Goal: Information Seeking & Learning: Understand process/instructions

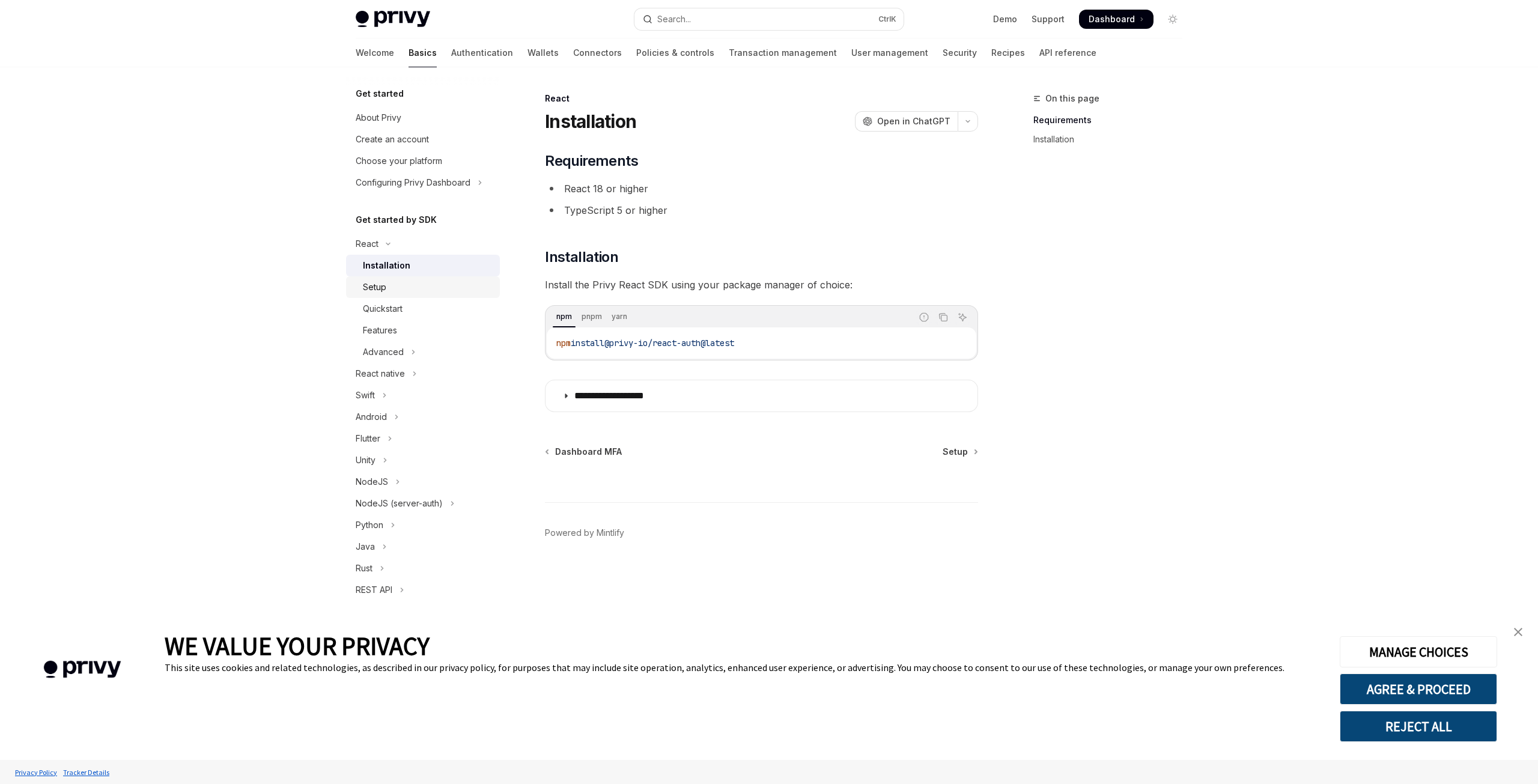
scroll to position [7, 0]
click at [423, 286] on div "Setup" at bounding box center [427, 280] width 130 height 14
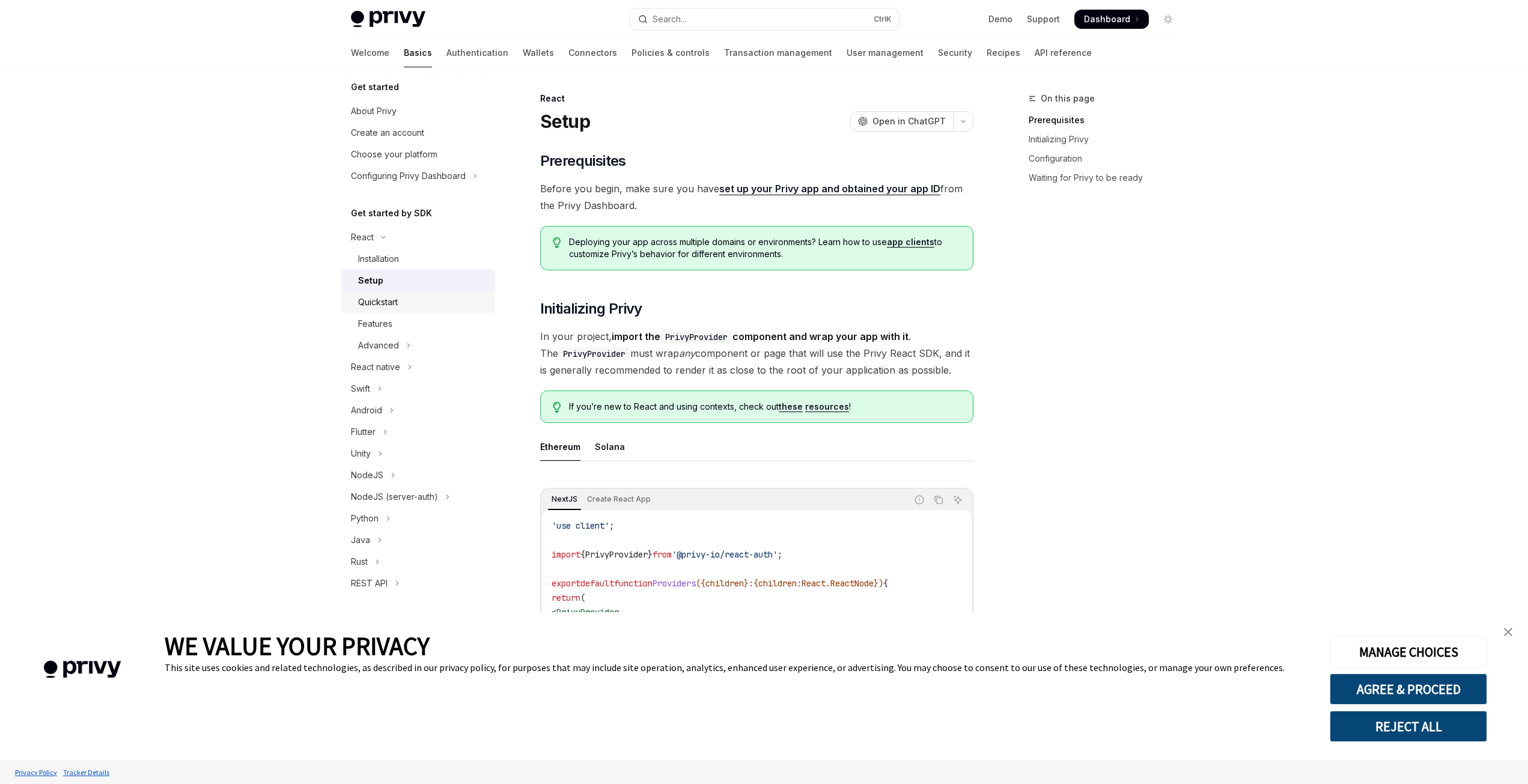
click at [397, 301] on div "Quickstart" at bounding box center [378, 302] width 39 height 14
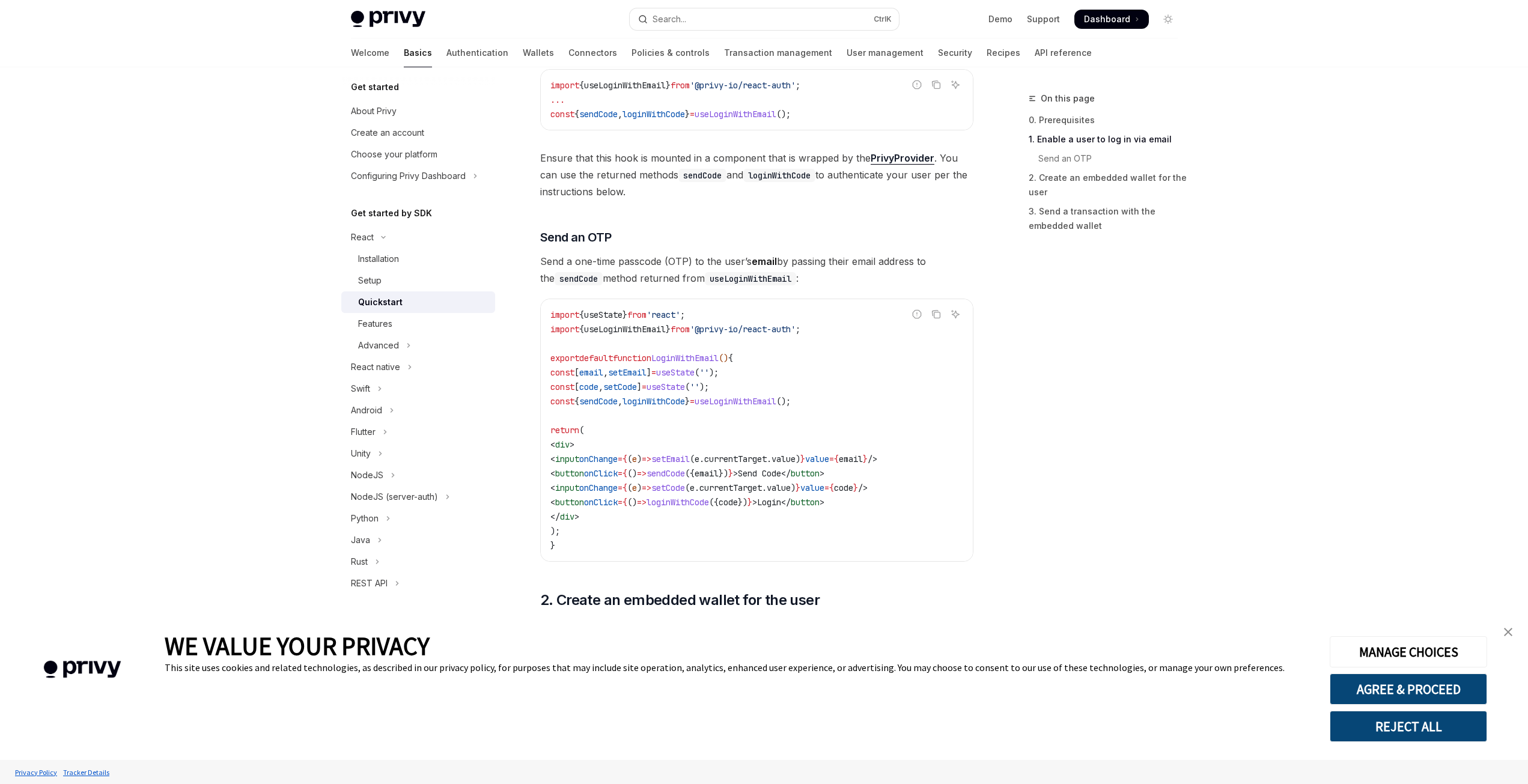
scroll to position [360, 0]
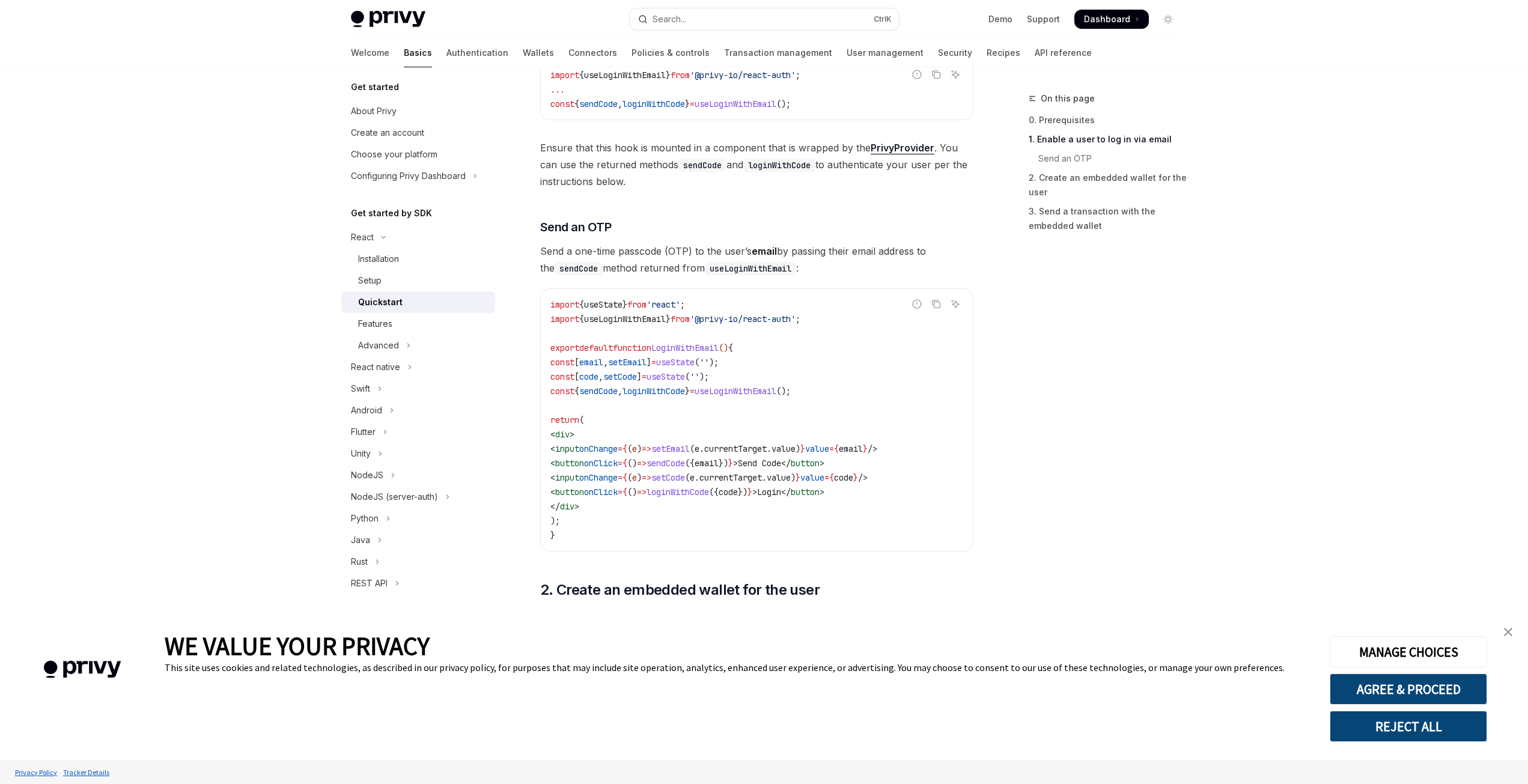
drag, startPoint x: 869, startPoint y: 408, endPoint x: 810, endPoint y: 397, distance: 60.0
click at [810, 397] on code "import { useState } from 'react' ; import { useLoginWithEmail } from '@privy-io…" at bounding box center [757, 420] width 413 height 245
click at [405, 321] on div "Features" at bounding box center [422, 323] width 130 height 14
click at [408, 339] on icon "Toggle Advanced section" at bounding box center [408, 345] width 5 height 14
click at [425, 373] on div "Configuring EVM networks" at bounding box center [418, 366] width 106 height 14
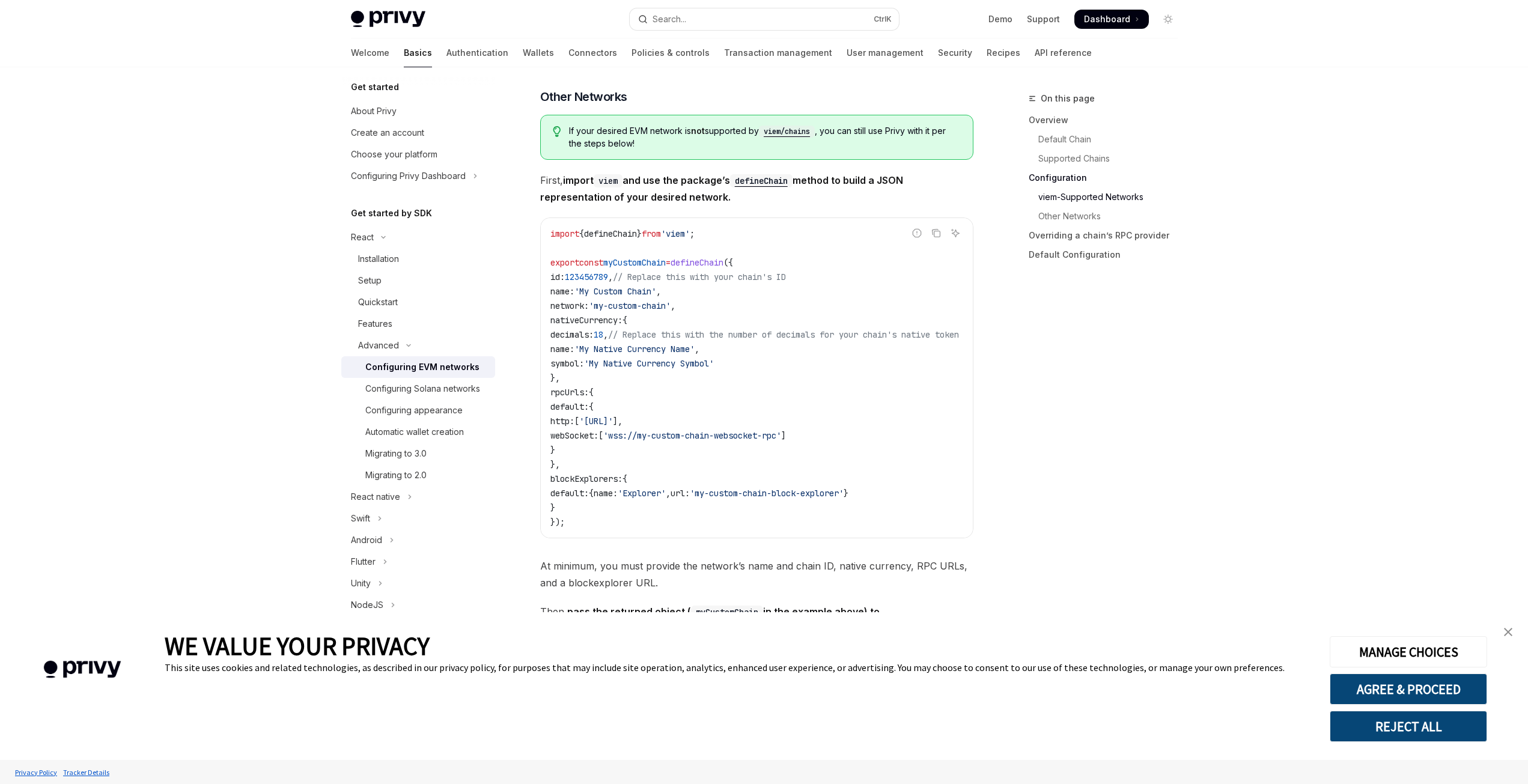
scroll to position [1982, 0]
click at [418, 418] on div "Configuring appearance" at bounding box center [414, 410] width 97 height 14
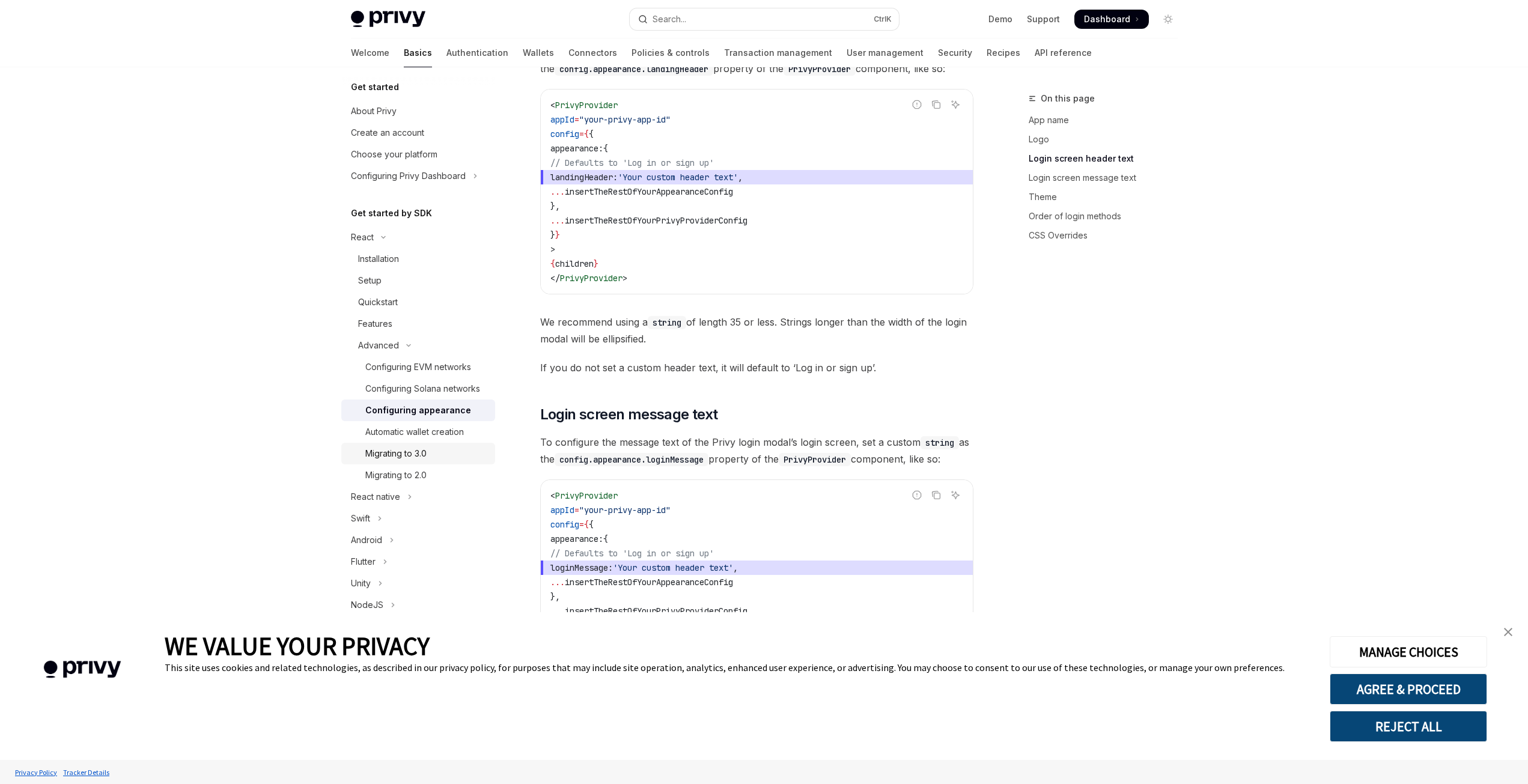
scroll to position [151, 0]
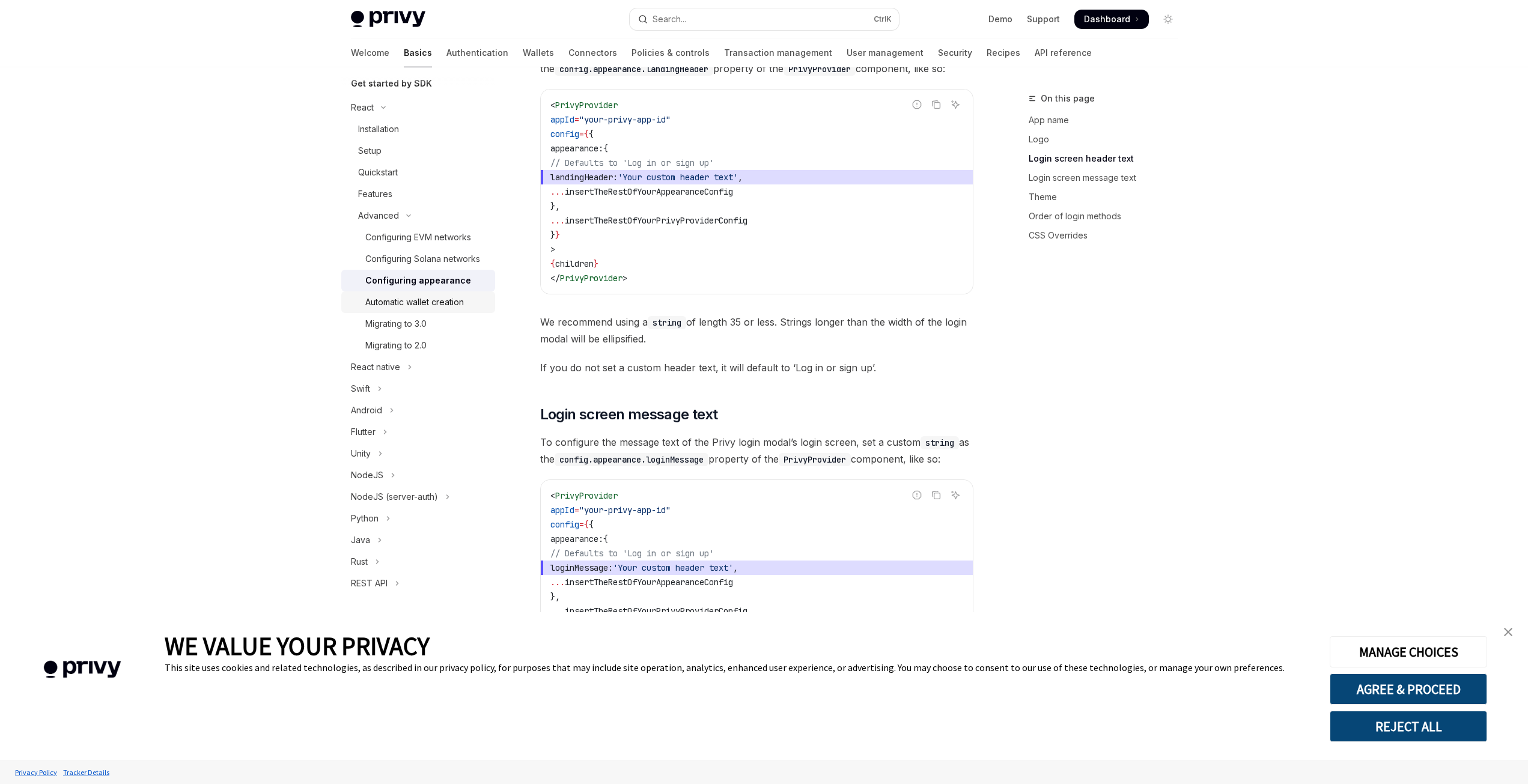
click at [417, 310] on link "Automatic wallet creation" at bounding box center [418, 302] width 154 height 22
type textarea "*"
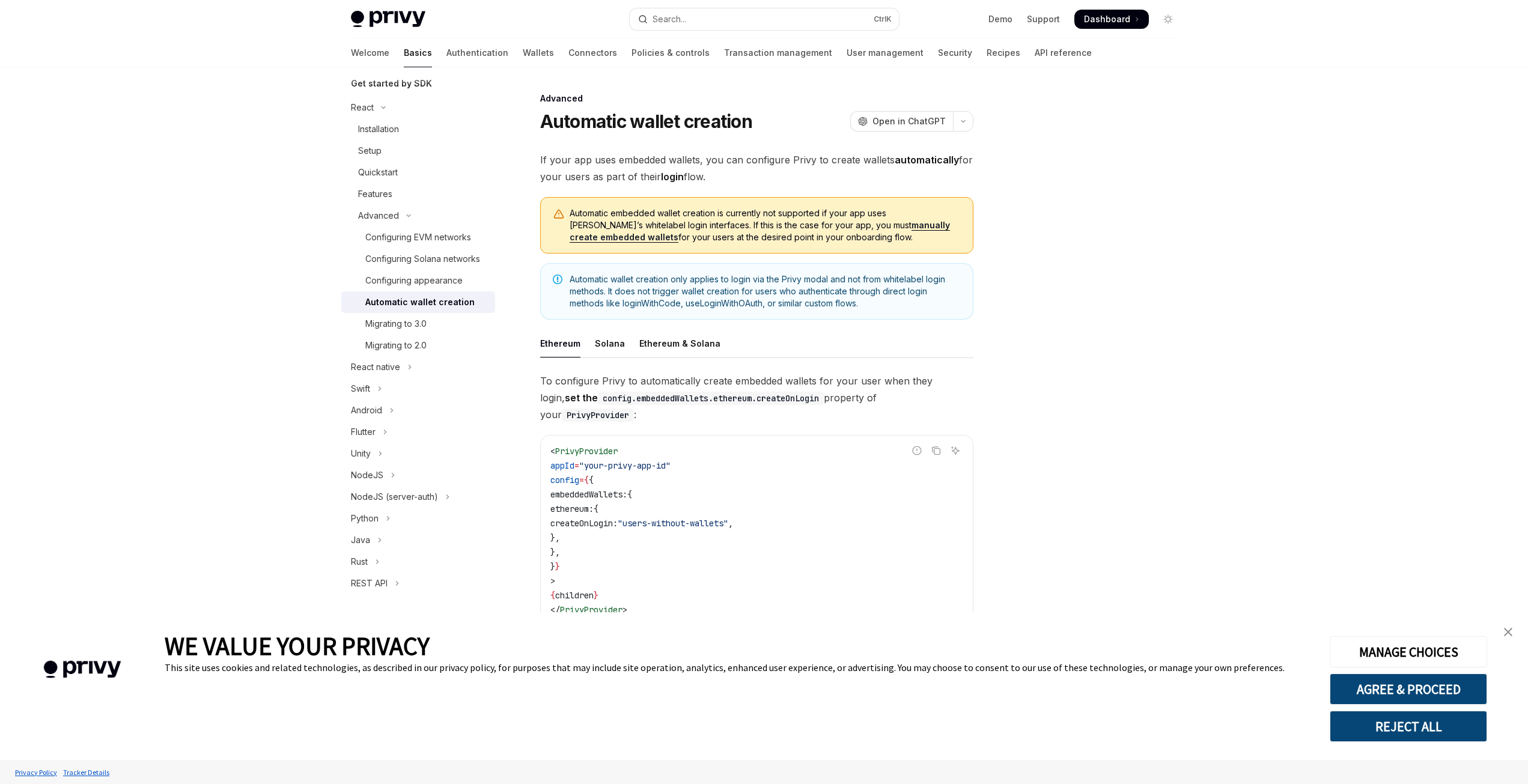
click at [688, 303] on span "Automatic wallet creation only applies to login via the Privy modal and not fro…" at bounding box center [765, 291] width 391 height 36
click at [1182, 330] on div at bounding box center [1096, 437] width 183 height 693
click at [1445, 690] on button "AGREE & PROCEED" at bounding box center [1409, 689] width 158 height 31
